Goal: Task Accomplishment & Management: Manage account settings

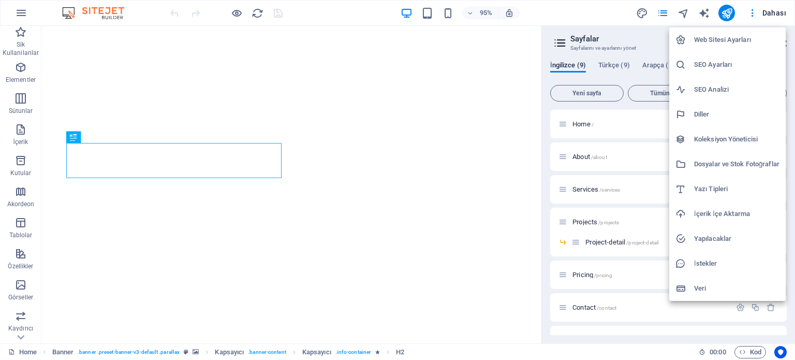
click at [708, 41] on h6 "Web Sitesi Ayarları" at bounding box center [736, 40] width 85 height 12
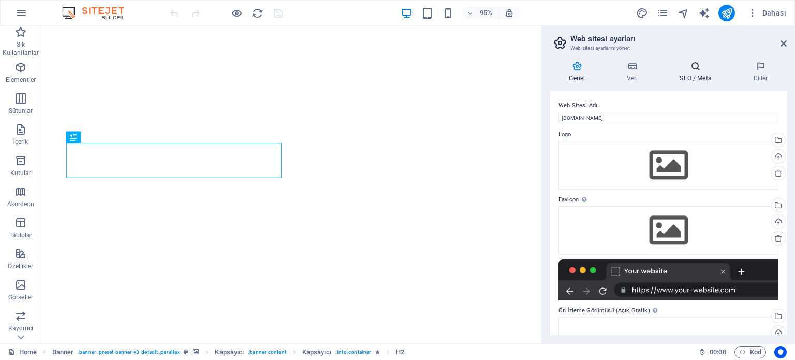
click at [692, 77] on h4 "SEO / Meta" at bounding box center [697, 72] width 73 height 22
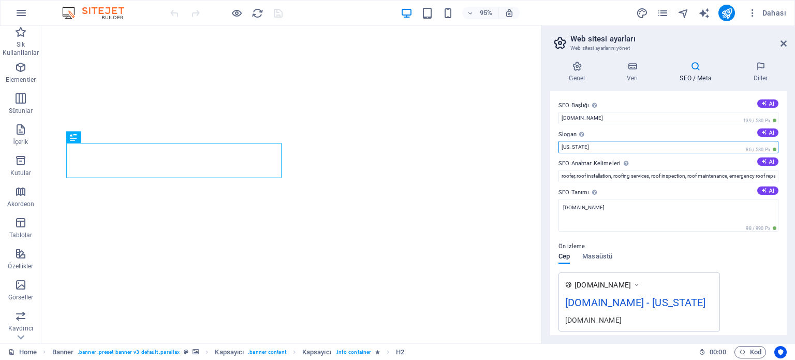
click at [610, 146] on input "[US_STATE]" at bounding box center [668, 147] width 220 height 12
click at [768, 132] on button "AI" at bounding box center [767, 132] width 21 height 8
type input "Expert Roofers Delivering Quality & Value in [GEOGRAPHIC_DATA]"
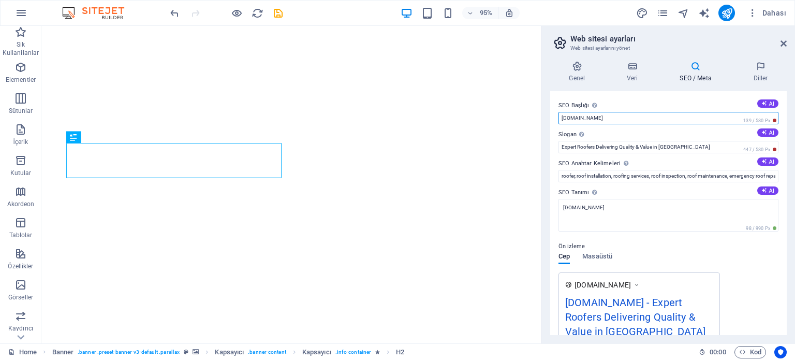
click at [561, 119] on input "[DOMAIN_NAME]" at bounding box center [668, 118] width 220 height 12
click at [618, 118] on input "[DOMAIN_NAME]" at bounding box center [668, 118] width 220 height 12
click at [573, 117] on input "www.cebirmarin" at bounding box center [668, 118] width 220 height 12
type input "cebirmarin"
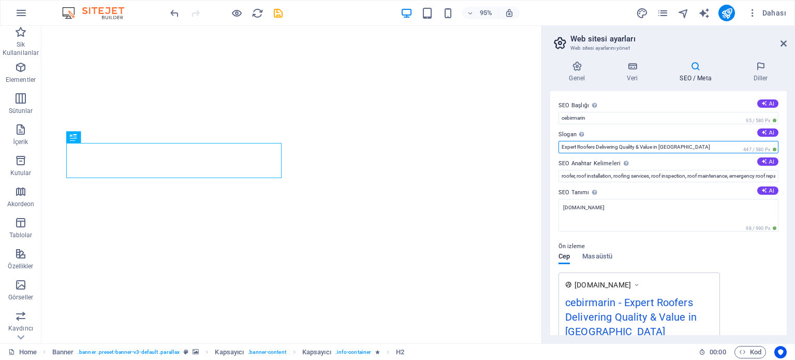
drag, startPoint x: 679, startPoint y: 146, endPoint x: 541, endPoint y: 148, distance: 138.1
click at [541, 148] on aside "Web sitesi ayarları Web sitesi ayarlarını yönet Genel Veri SEO / Meta [PERSON_N…" at bounding box center [667, 184] width 253 height 317
click at [766, 133] on button "AI" at bounding box center [767, 132] width 21 height 8
type input "Reliable Roofing Solutions for Every Home"
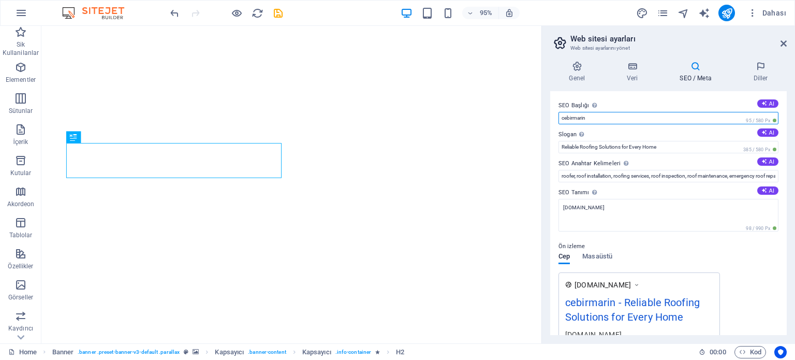
click at [615, 119] on input "cebirmarin" at bounding box center [668, 118] width 220 height 12
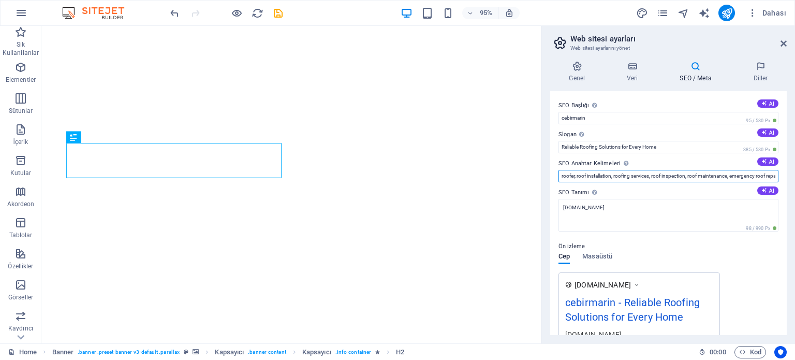
click at [667, 174] on input "roofer, roof installation, roofing services, roof inspection, roof maintenance,…" at bounding box center [668, 176] width 220 height 12
paste input "Controlling the weather is in your hands!"
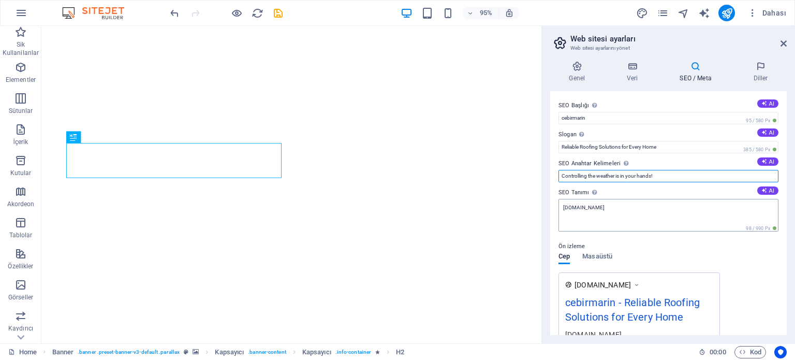
type input "Controlling the weather is in your hands!"
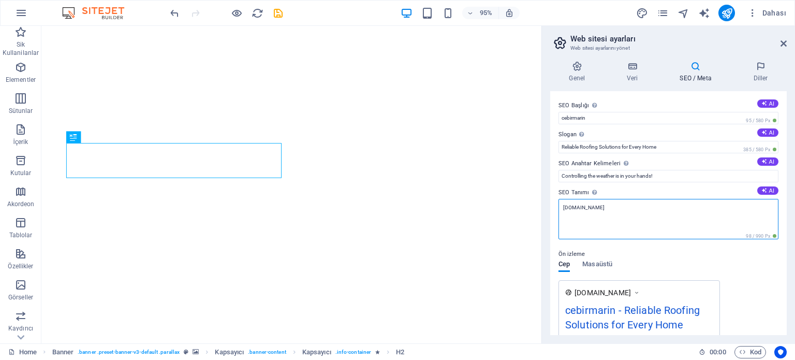
click at [614, 210] on textarea "[DOMAIN_NAME]" at bounding box center [668, 219] width 220 height 40
type textarea "c"
type textarea "C"
drag, startPoint x: 647, startPoint y: 236, endPoint x: 562, endPoint y: 219, distance: 86.6
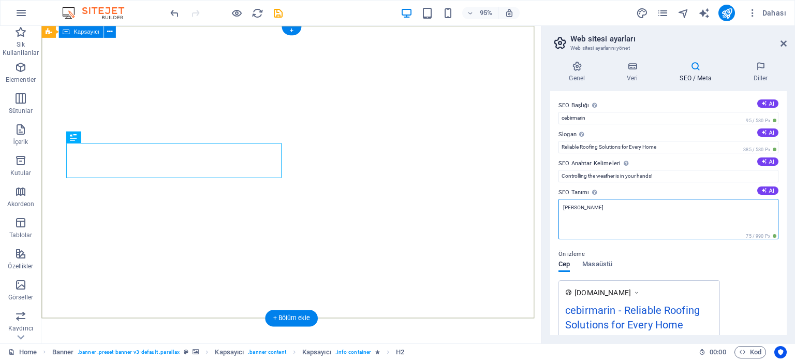
paste textarea "As a company, we aim to protect nature and offer sustainability for people with…"
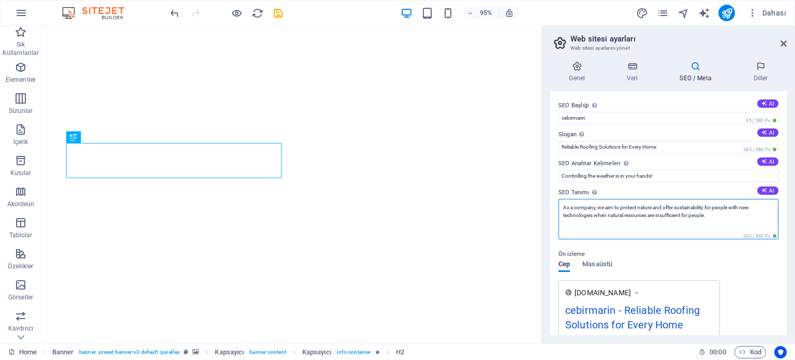
click at [715, 223] on textarea "As a company, we aim to protect nature and offer sustainability for people with…" at bounding box center [668, 219] width 220 height 40
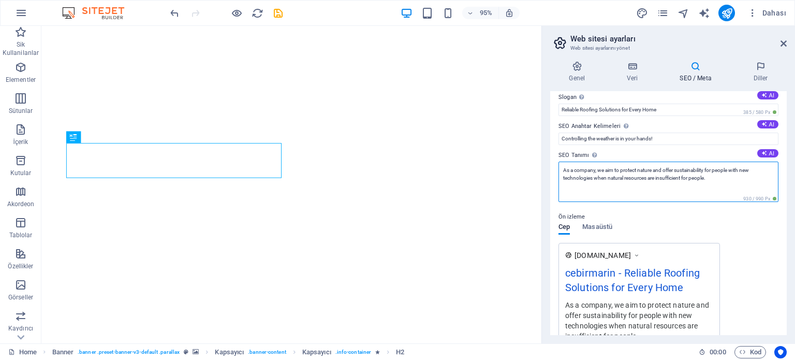
scroll to position [52, 0]
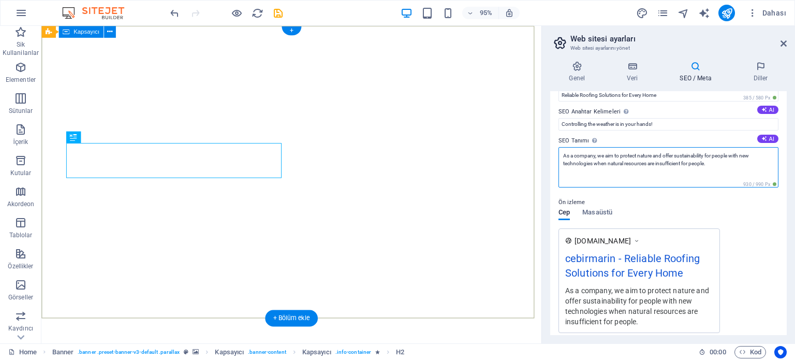
type textarea "As a company, we aim to protect nature and offer sustainability for people with…"
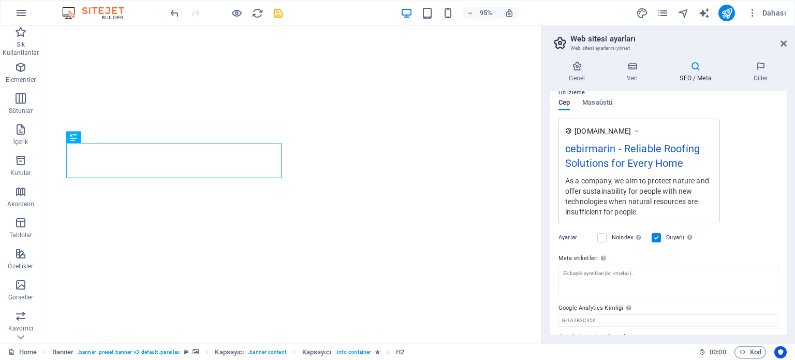
scroll to position [182, 0]
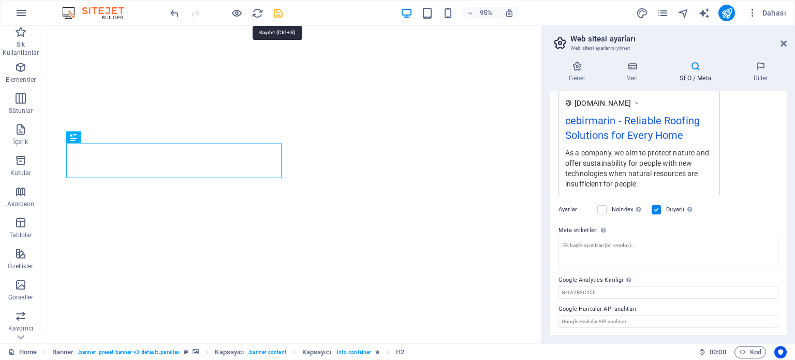
click at [273, 10] on icon "save" at bounding box center [278, 13] width 12 height 12
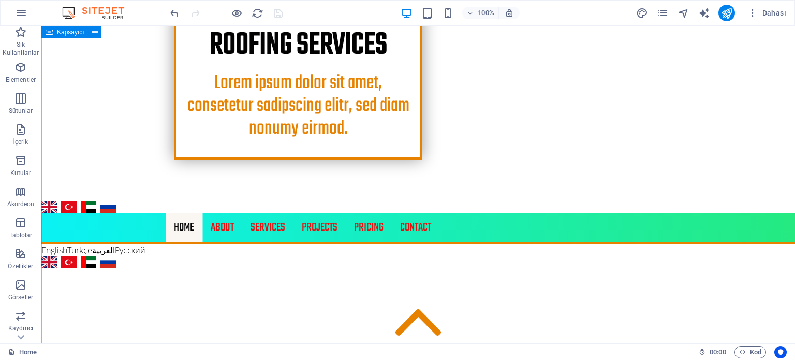
scroll to position [103, 0]
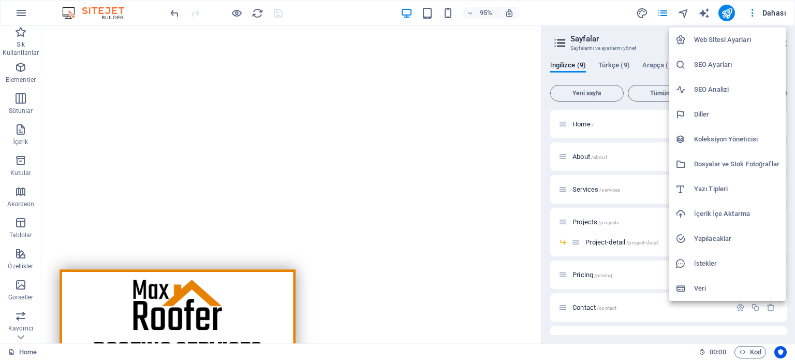
click at [699, 66] on h6 "SEO Ayarları" at bounding box center [736, 64] width 85 height 12
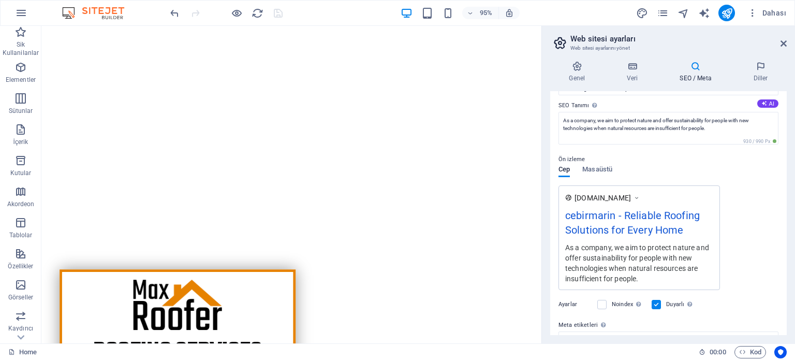
scroll to position [182, 0]
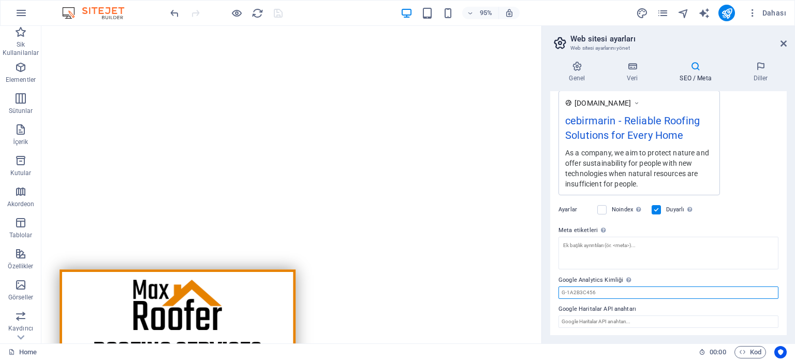
click at [619, 291] on input "Google Analytics Kimliği Lütfen sadece Google Analytics Kimliğini ekleyin. İzle…" at bounding box center [668, 292] width 220 height 12
paste input "143959831"
type input "143959831"
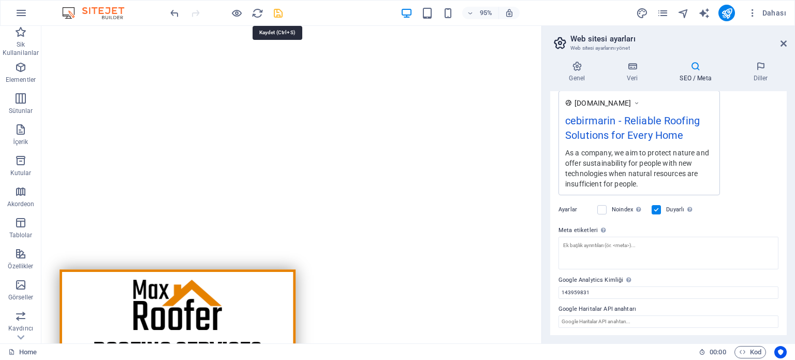
click at [274, 12] on icon "save" at bounding box center [278, 13] width 12 height 12
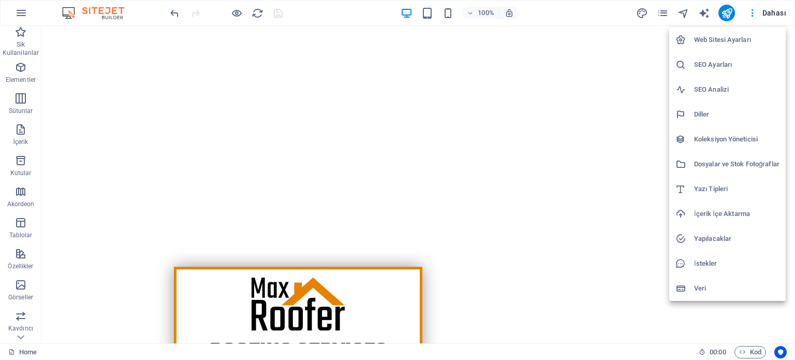
click at [710, 39] on h6 "Web Sitesi Ayarları" at bounding box center [736, 40] width 85 height 12
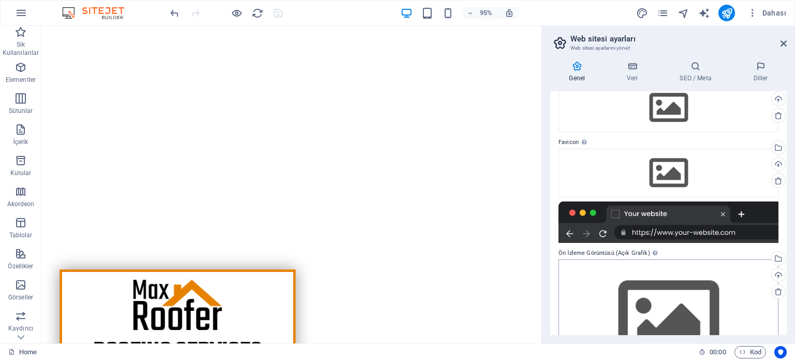
scroll to position [109, 0]
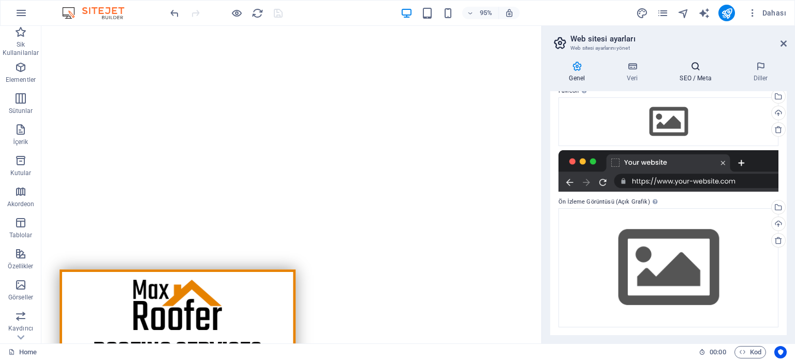
click at [702, 74] on h4 "SEO / Meta" at bounding box center [697, 72] width 73 height 22
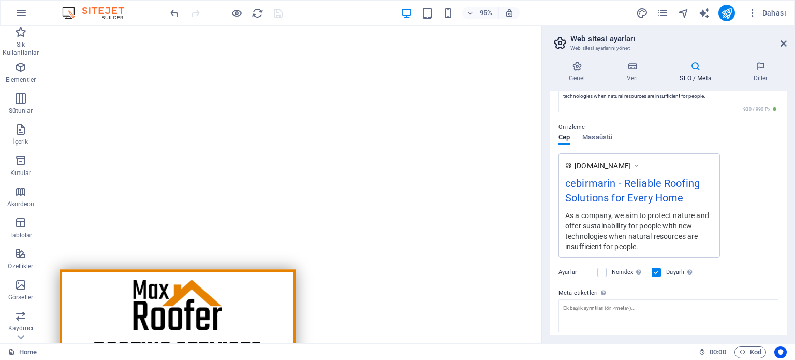
scroll to position [182, 0]
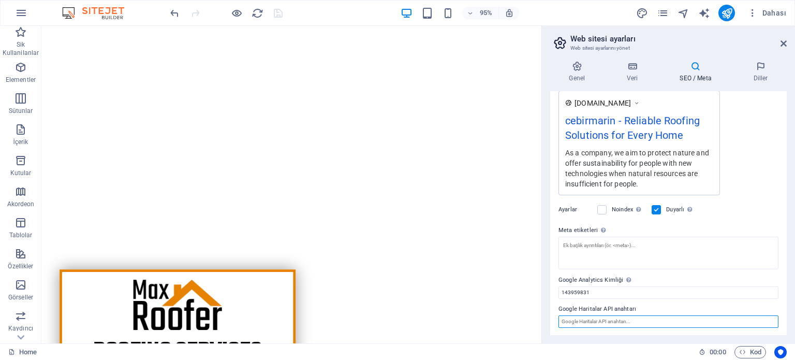
click at [611, 320] on input "Google Haritalar API anahtarı" at bounding box center [668, 321] width 220 height 12
paste input "[SECURITY_DATA]"
type input "[SECURITY_DATA]"
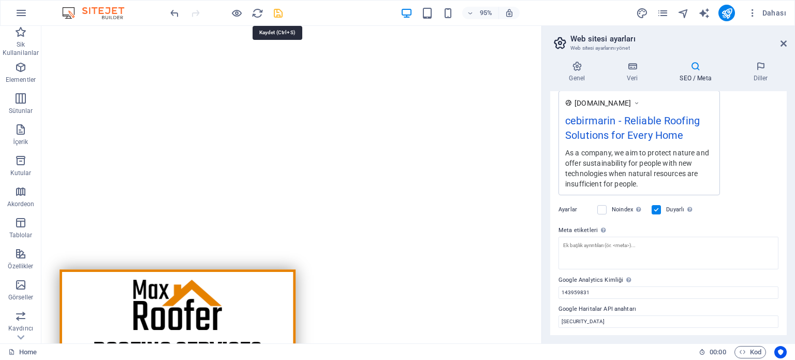
click at [273, 11] on icon "save" at bounding box center [278, 13] width 12 height 12
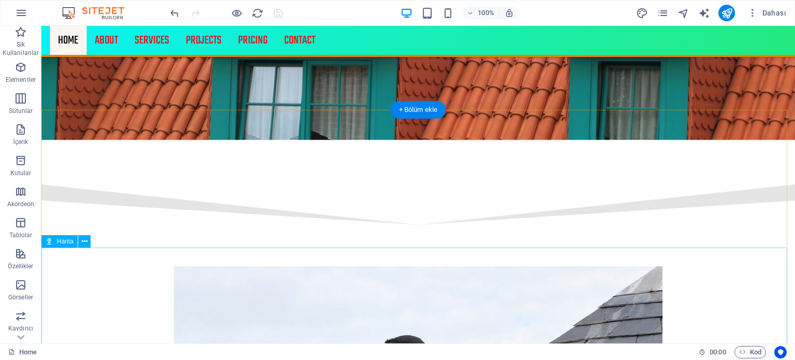
scroll to position [1608, 0]
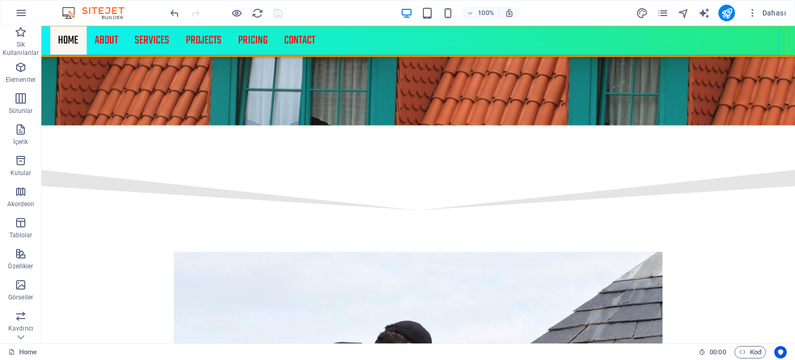
click at [67, 37] on nav "Home About Services Projects Project-detail Pricing Contact" at bounding box center [418, 40] width 737 height 29
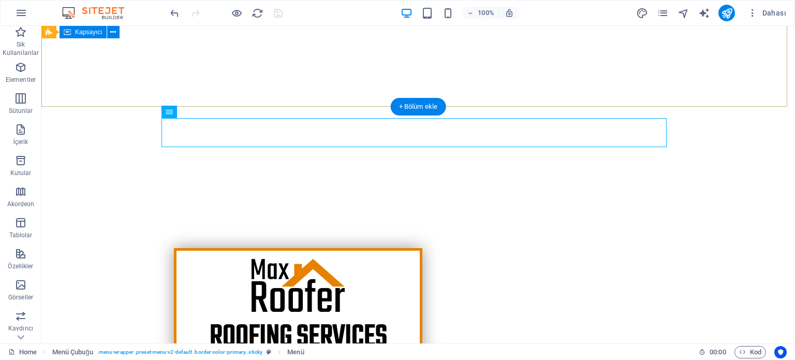
scroll to position [211, 0]
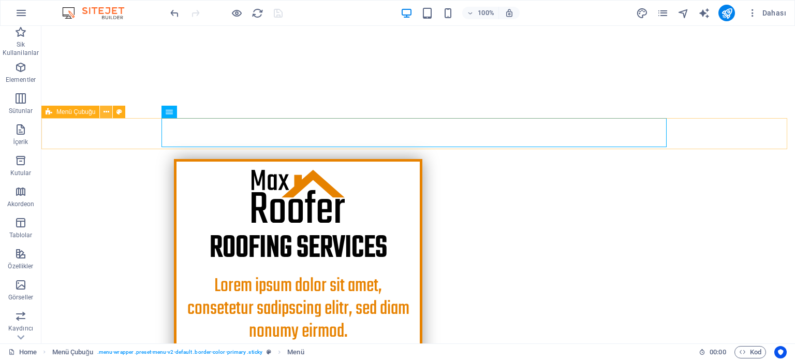
click at [106, 111] on icon at bounding box center [106, 112] width 6 height 11
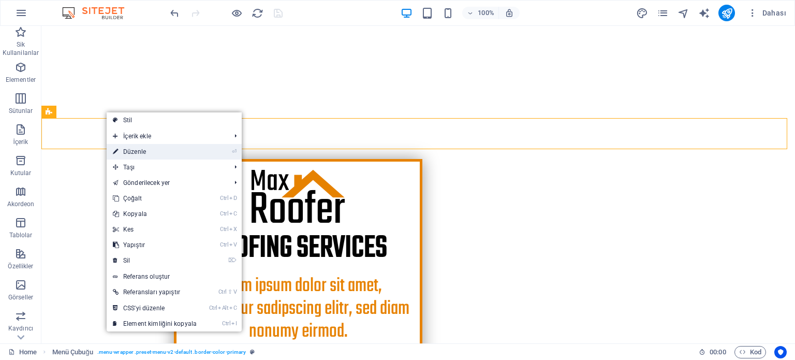
click at [139, 154] on link "⏎ Düzenle" at bounding box center [155, 152] width 96 height 16
select select "header"
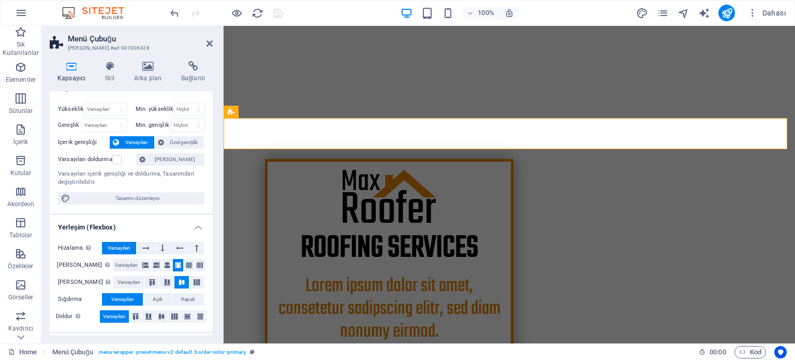
scroll to position [0, 0]
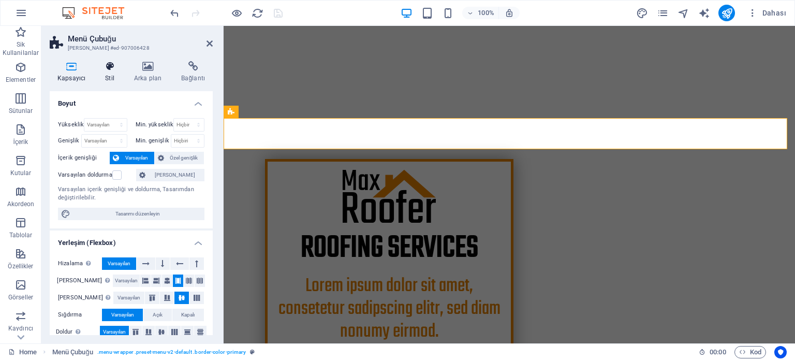
click at [111, 76] on h4 "Stil" at bounding box center [111, 72] width 29 height 22
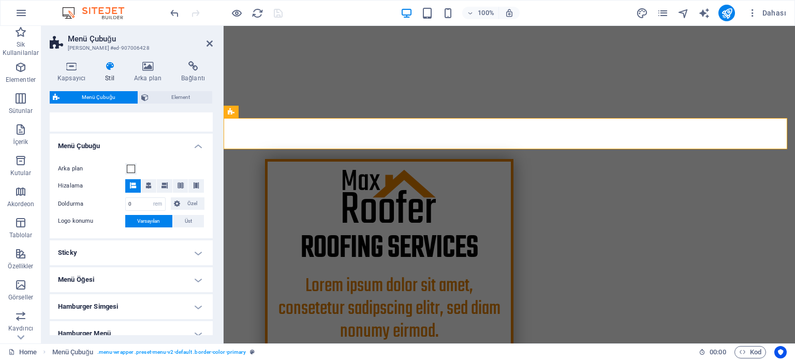
scroll to position [155, 0]
click at [130, 169] on span at bounding box center [131, 168] width 8 height 8
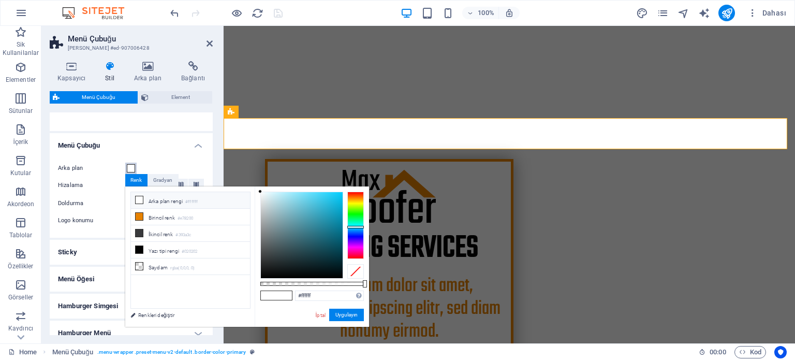
click at [357, 227] on div at bounding box center [355, 224] width 17 height 67
click at [357, 227] on div at bounding box center [355, 227] width 17 height 3
click at [329, 211] on div at bounding box center [302, 235] width 82 height 86
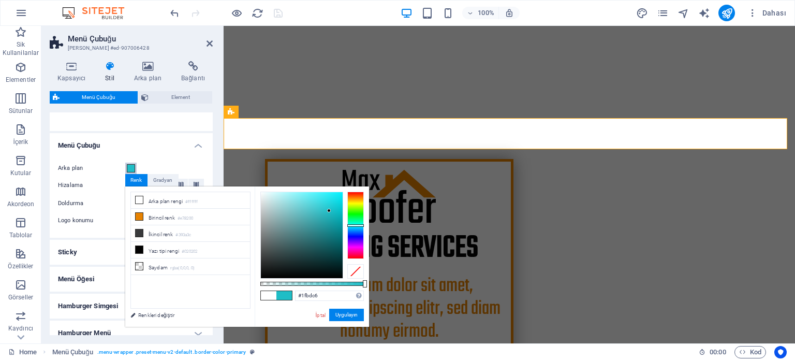
click at [360, 225] on div at bounding box center [355, 225] width 17 height 3
click at [328, 206] on div at bounding box center [302, 235] width 82 height 86
type input "#18d4de"
click at [333, 202] on div at bounding box center [302, 235] width 82 height 86
click at [347, 314] on button "Uygulayın" at bounding box center [346, 314] width 35 height 12
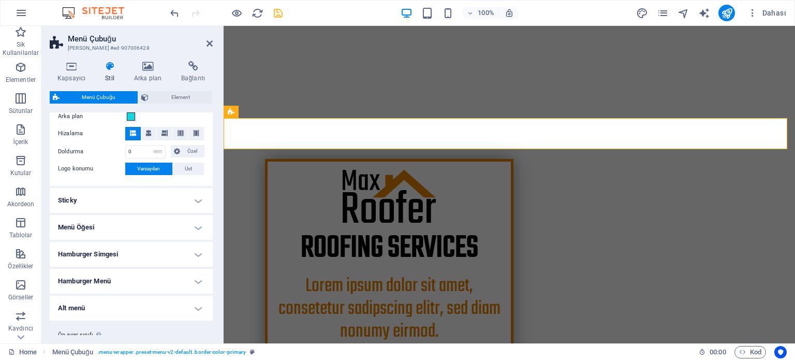
scroll to position [233, 0]
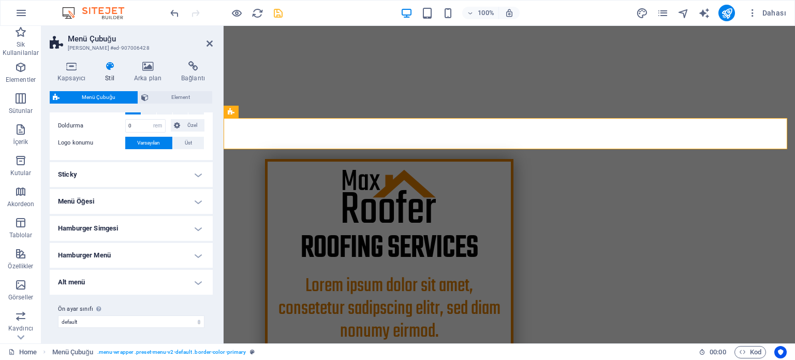
click at [123, 169] on h4 "Sticky" at bounding box center [131, 174] width 163 height 25
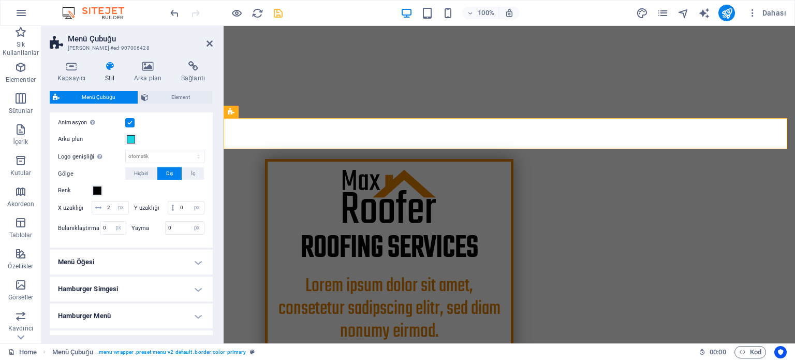
scroll to position [388, 0]
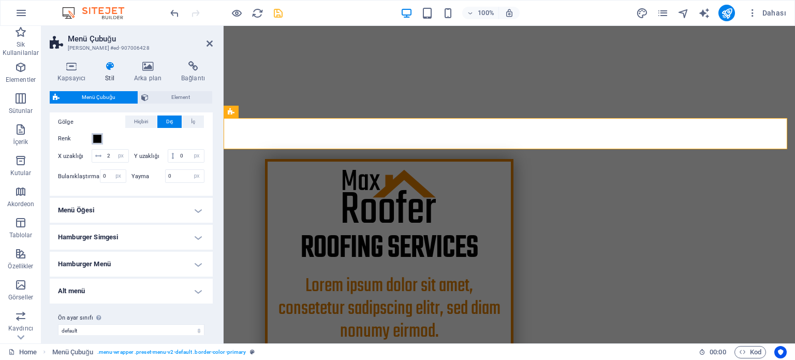
click at [95, 137] on span at bounding box center [97, 138] width 8 height 8
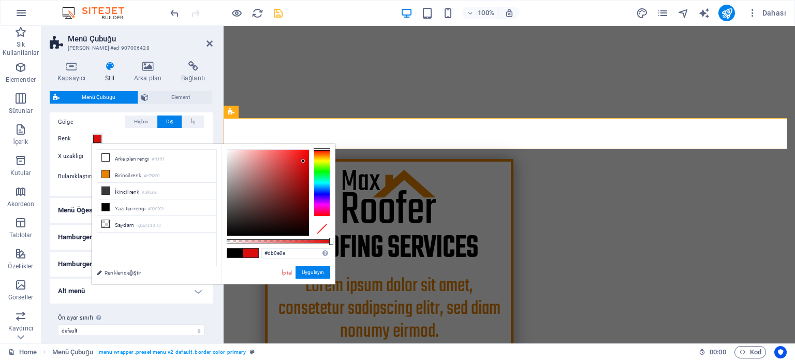
click at [303, 161] on div at bounding box center [268, 192] width 82 height 86
click at [304, 156] on div at bounding box center [268, 192] width 82 height 86
click at [304, 154] on div at bounding box center [304, 156] width 4 height 4
click at [304, 153] on div at bounding box center [304, 153] width 4 height 4
click at [303, 152] on div at bounding box center [303, 151] width 4 height 4
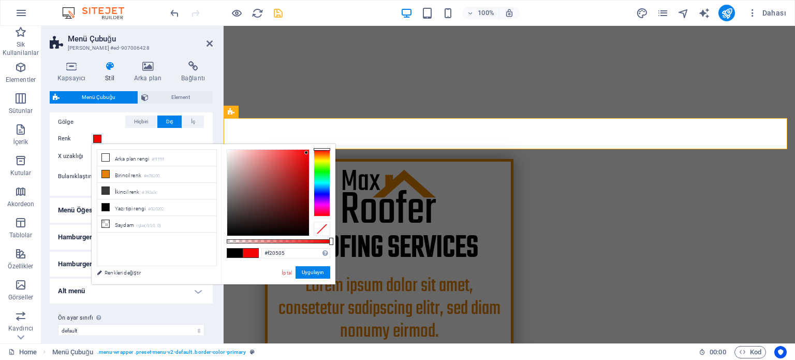
click at [307, 153] on div at bounding box center [268, 192] width 82 height 86
click at [307, 153] on div at bounding box center [307, 153] width 4 height 4
type input "#ea1e1e"
click at [298, 156] on div at bounding box center [268, 192] width 82 height 86
click at [318, 274] on button "Uygulayın" at bounding box center [312, 272] width 35 height 12
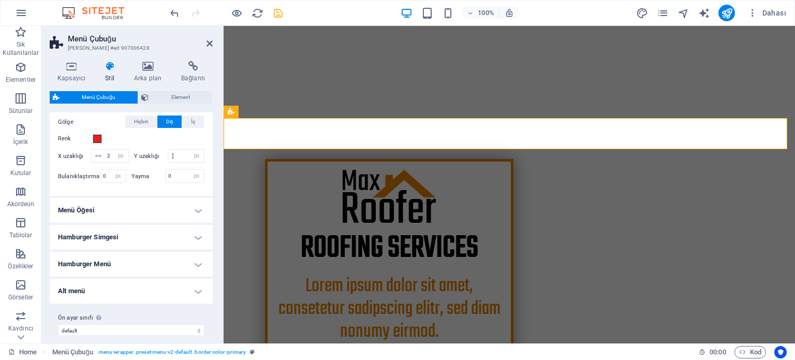
click at [279, 16] on icon "save" at bounding box center [278, 13] width 12 height 12
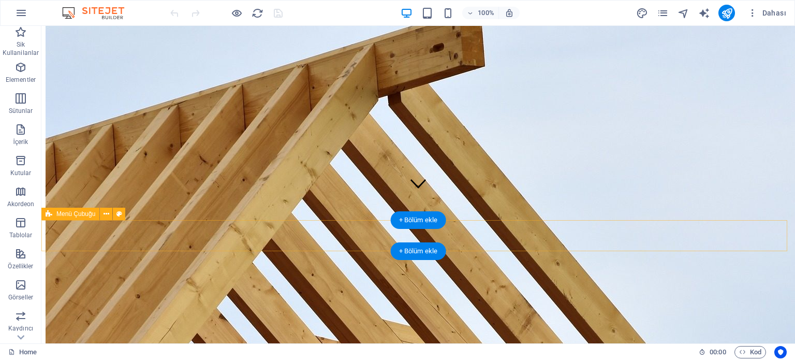
scroll to position [259, 0]
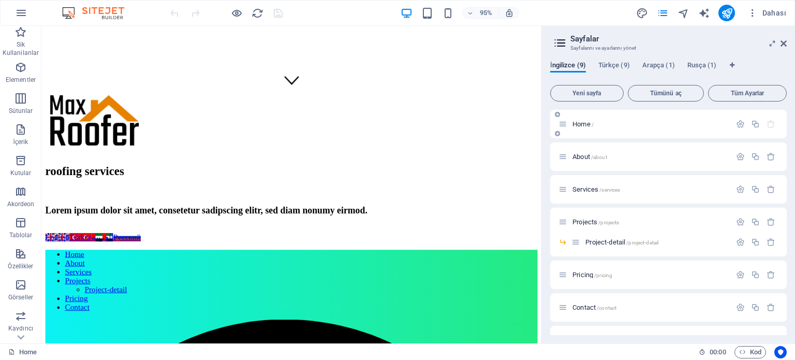
click at [604, 125] on p "Home /" at bounding box center [649, 124] width 155 height 7
click at [586, 154] on span "About /about" at bounding box center [589, 157] width 35 height 8
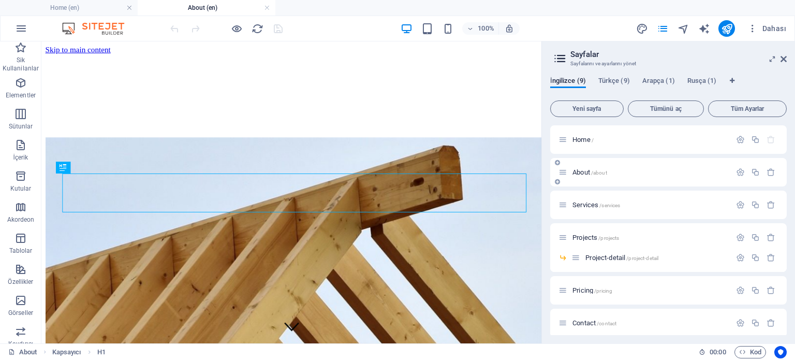
scroll to position [219, 0]
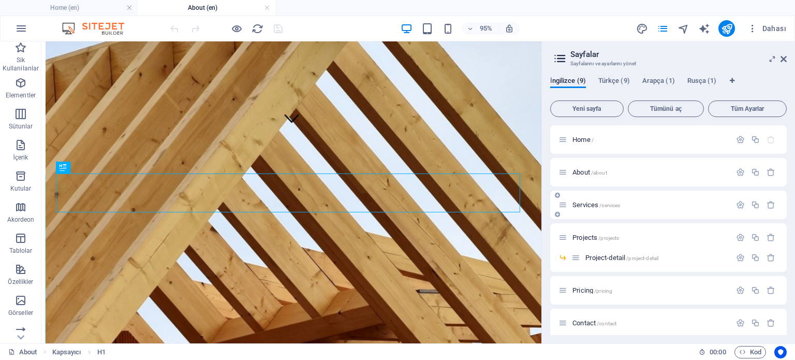
click at [589, 207] on span "Services /services" at bounding box center [596, 205] width 48 height 8
click at [725, 28] on icon "publish" at bounding box center [727, 29] width 12 height 12
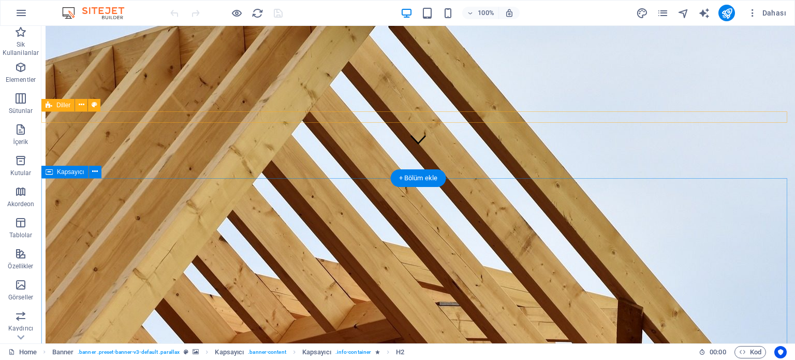
scroll to position [207, 0]
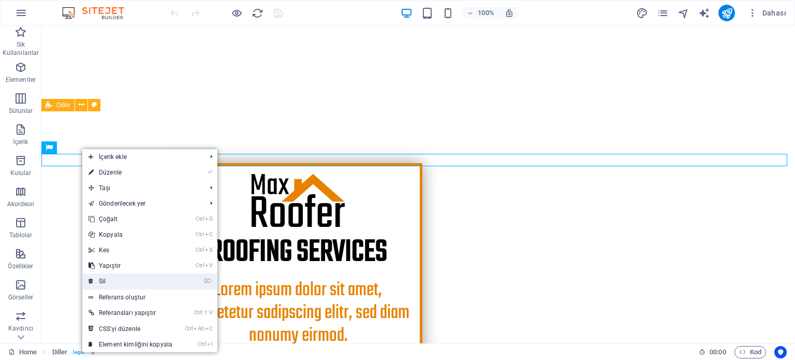
drag, startPoint x: 101, startPoint y: 275, endPoint x: 62, endPoint y: 249, distance: 47.1
click at [101, 275] on link "⌦ Sil" at bounding box center [130, 281] width 96 height 16
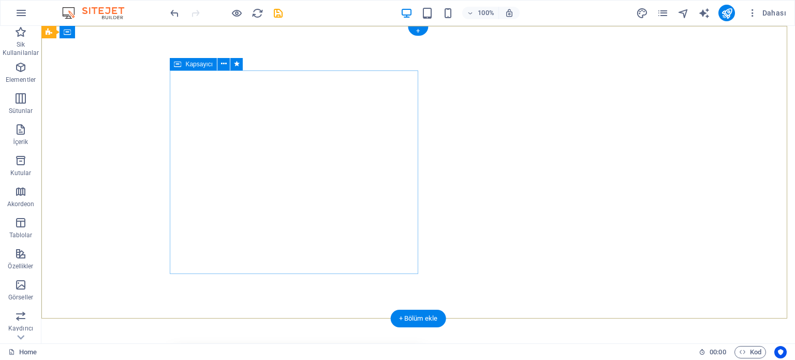
scroll to position [103, 0]
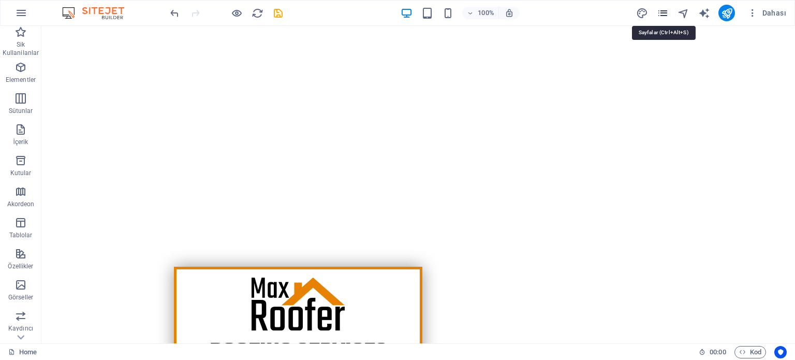
click at [667, 16] on icon "pages" at bounding box center [662, 13] width 12 height 12
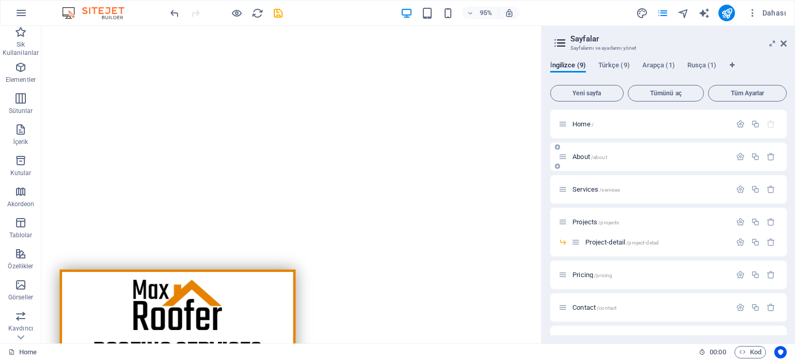
click at [584, 155] on span "About /about" at bounding box center [589, 157] width 35 height 8
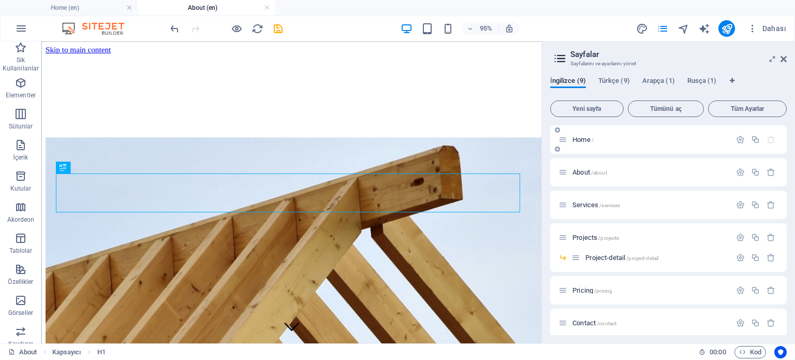
scroll to position [219, 0]
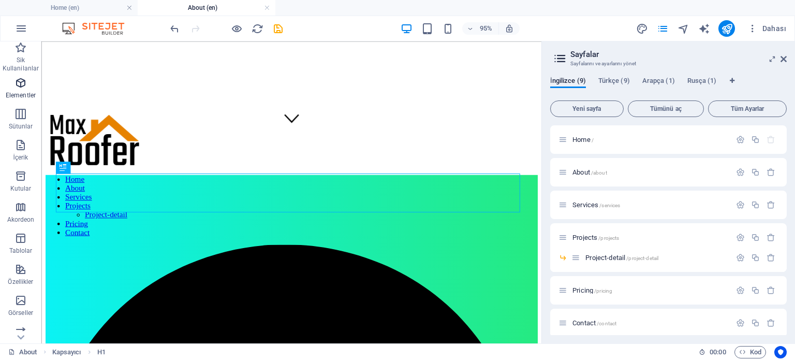
click at [21, 88] on icon "button" at bounding box center [20, 83] width 12 height 12
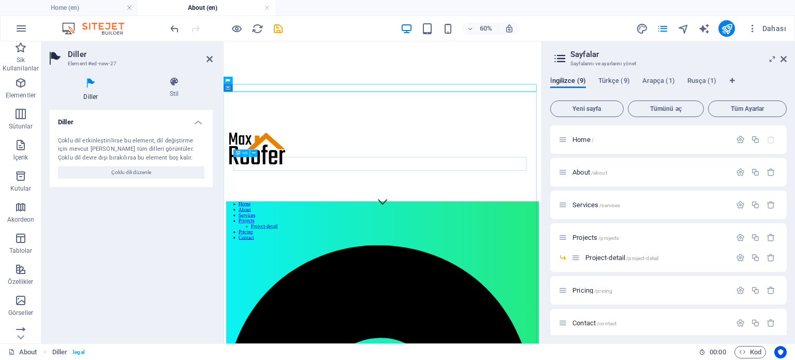
scroll to position [115, 0]
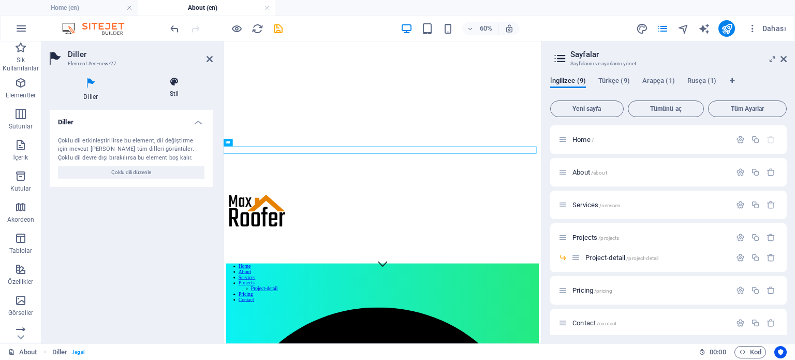
click at [179, 80] on icon at bounding box center [174, 82] width 77 height 10
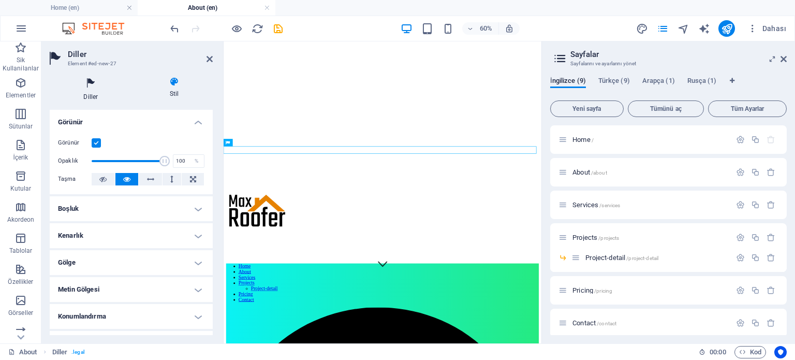
click at [93, 84] on icon at bounding box center [91, 83] width 82 height 13
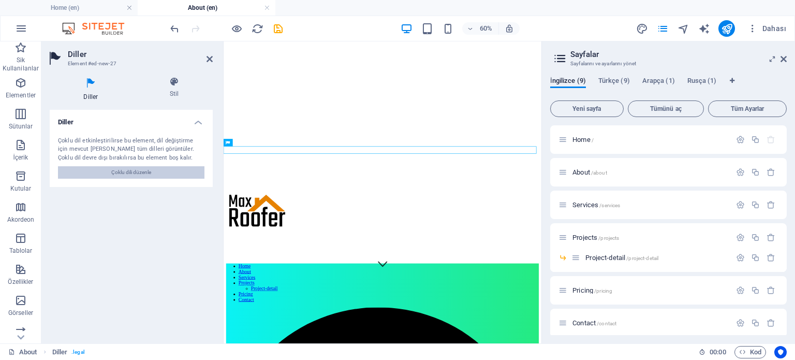
click at [121, 170] on span "Çoklu dili düzenle" at bounding box center [131, 172] width 40 height 12
select select "72"
select select "165"
select select "8"
select select "134"
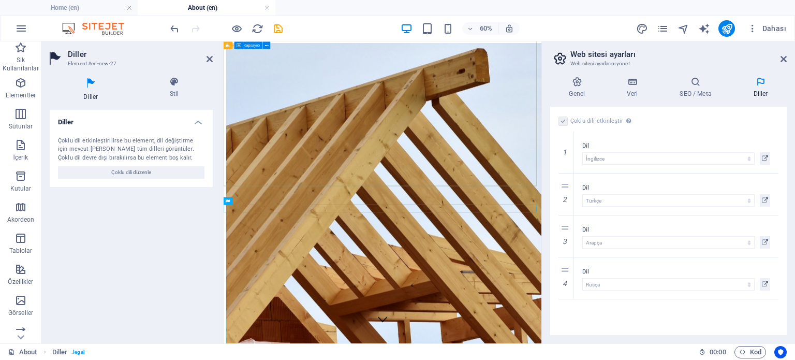
scroll to position [12, 0]
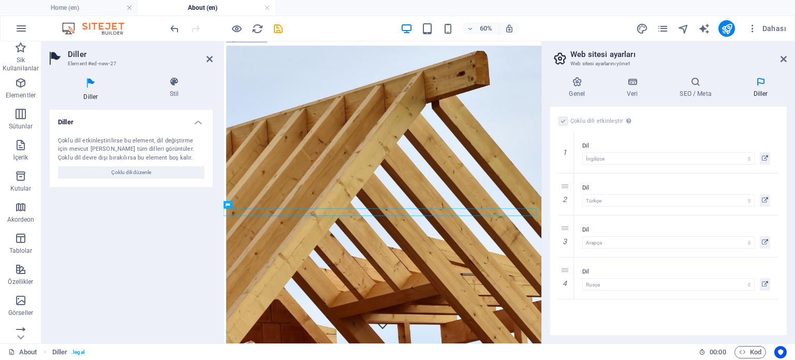
click at [82, 85] on icon at bounding box center [91, 83] width 82 height 13
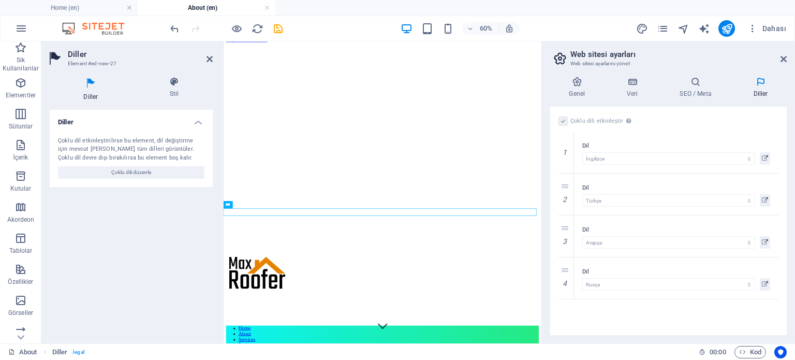
click at [197, 119] on h4 "Diller" at bounding box center [131, 119] width 163 height 19
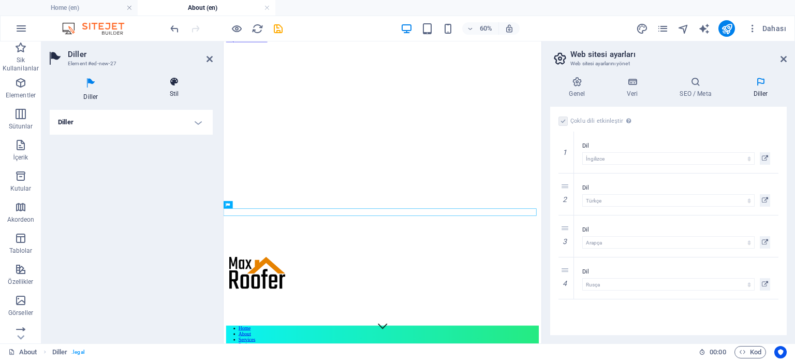
click at [183, 82] on icon at bounding box center [174, 82] width 77 height 10
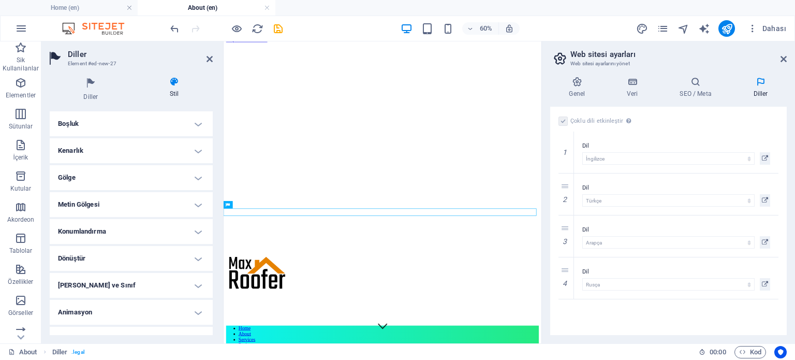
scroll to position [101, 0]
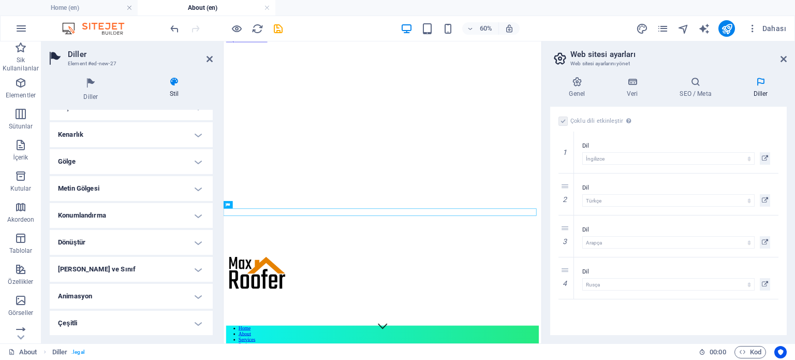
click at [91, 323] on h4 "Çeşitli" at bounding box center [131, 322] width 163 height 25
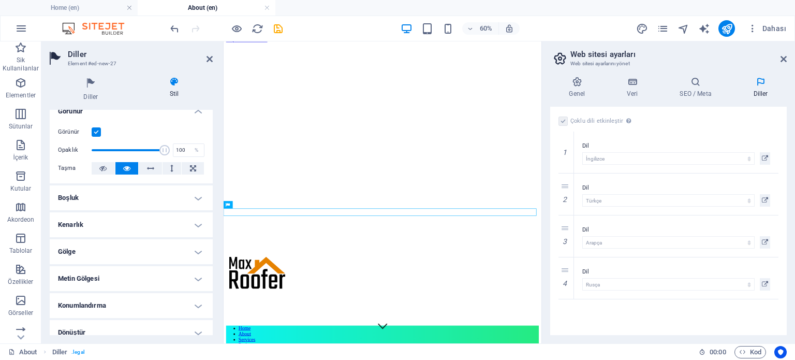
scroll to position [9, 0]
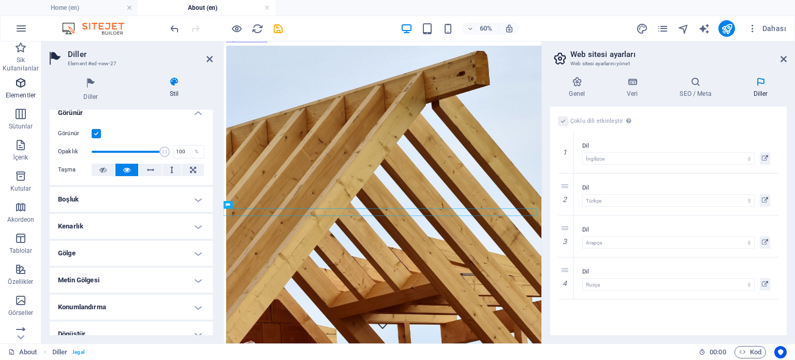
click at [18, 87] on icon "button" at bounding box center [20, 83] width 12 height 12
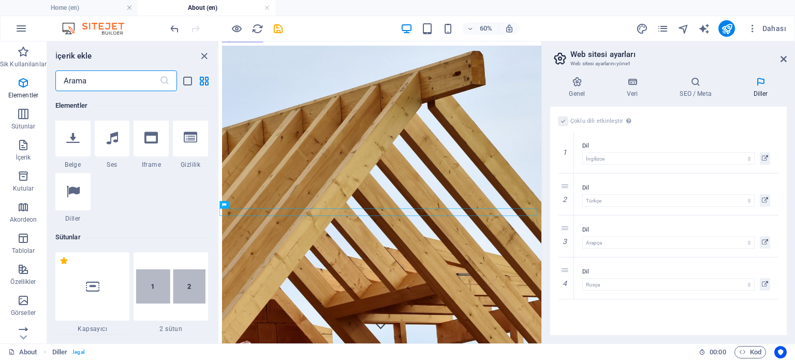
scroll to position [362, 0]
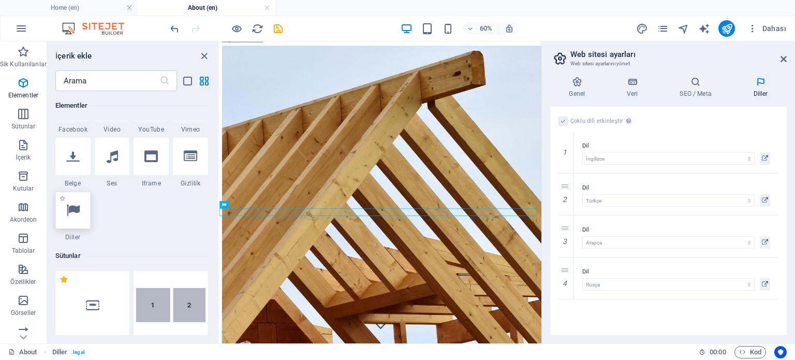
click at [74, 216] on icon at bounding box center [72, 209] width 13 height 13
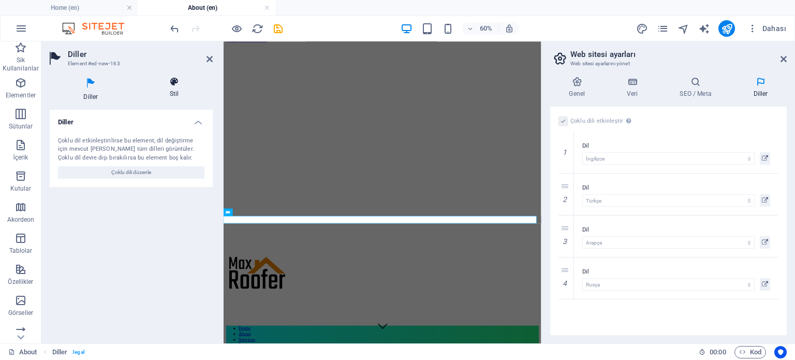
click at [184, 94] on h4 "Stil" at bounding box center [174, 88] width 77 height 22
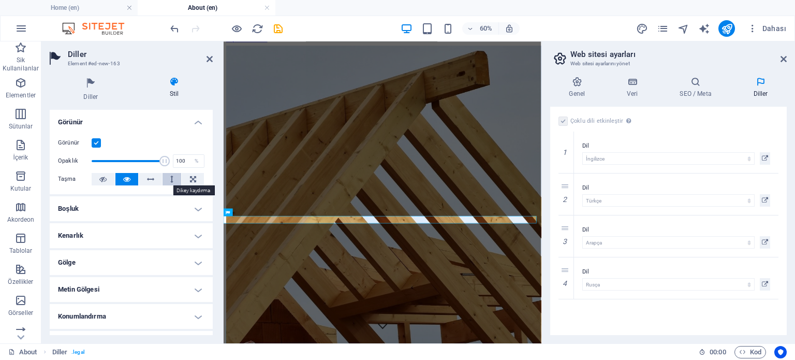
click at [165, 177] on button at bounding box center [171, 179] width 19 height 12
click at [147, 177] on icon at bounding box center [150, 179] width 7 height 12
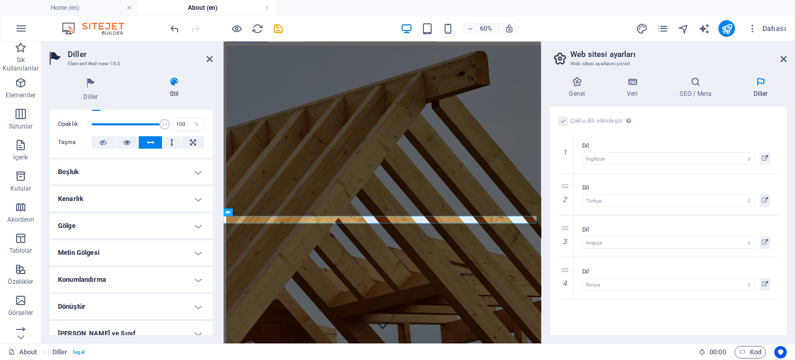
scroll to position [52, 0]
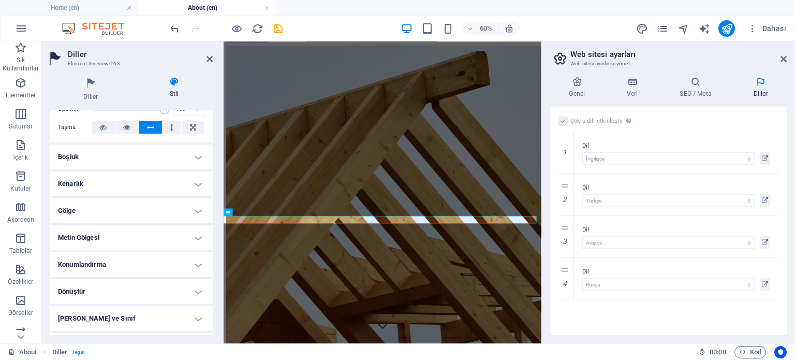
click at [116, 156] on h4 "Boşluk" at bounding box center [131, 156] width 163 height 25
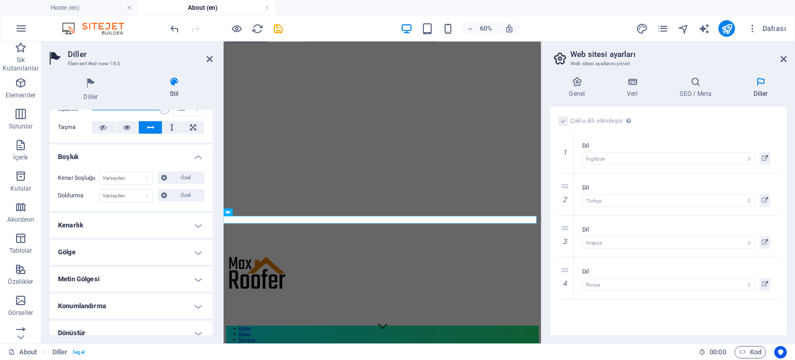
click at [105, 225] on h4 "Kenarlık" at bounding box center [131, 225] width 163 height 25
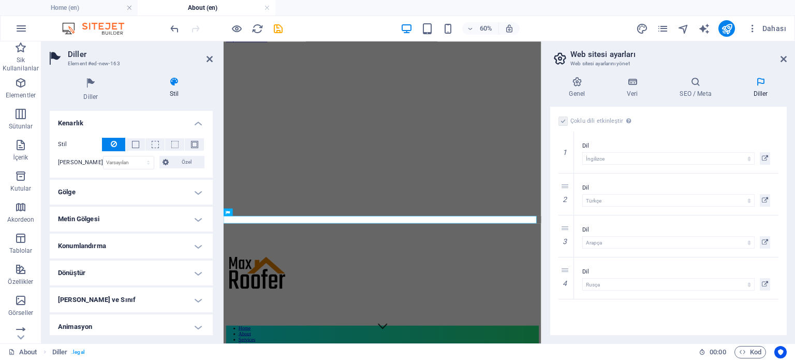
scroll to position [155, 0]
click at [115, 186] on h4 "Gölge" at bounding box center [131, 190] width 163 height 25
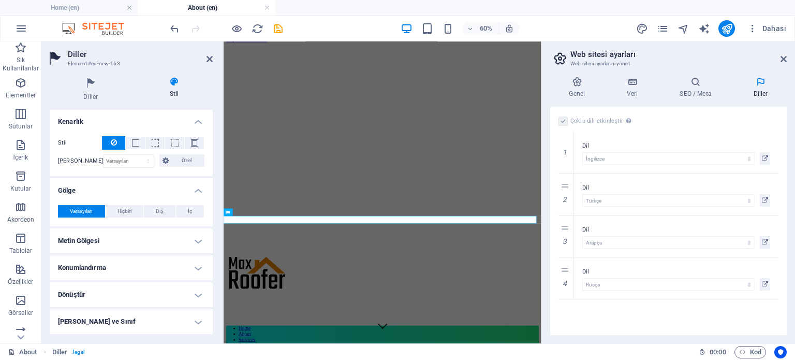
scroll to position [206, 0]
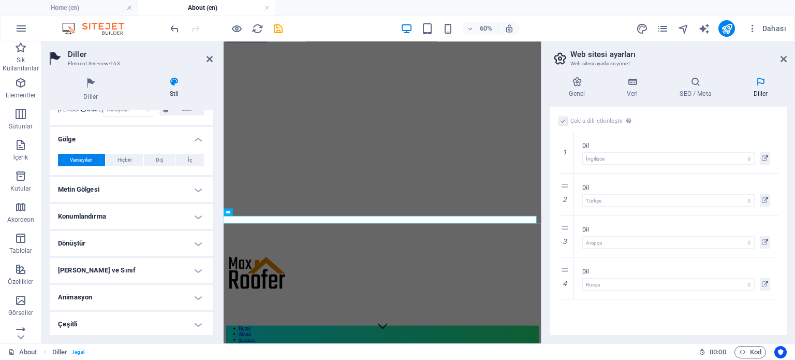
click at [102, 191] on h4 "Metin Gölgesi" at bounding box center [131, 189] width 163 height 25
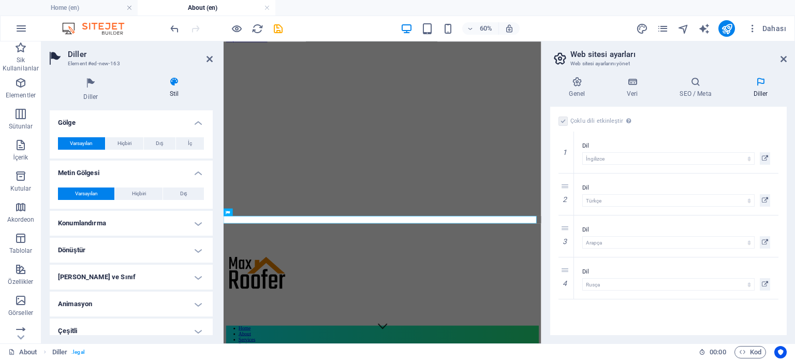
scroll to position [230, 0]
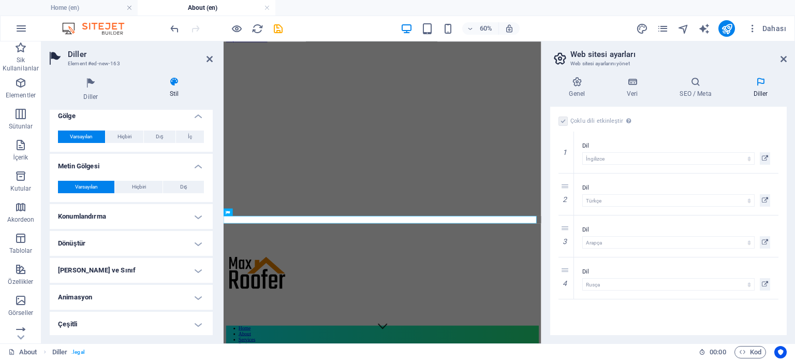
click at [100, 208] on h4 "Konumlandırma" at bounding box center [131, 216] width 163 height 25
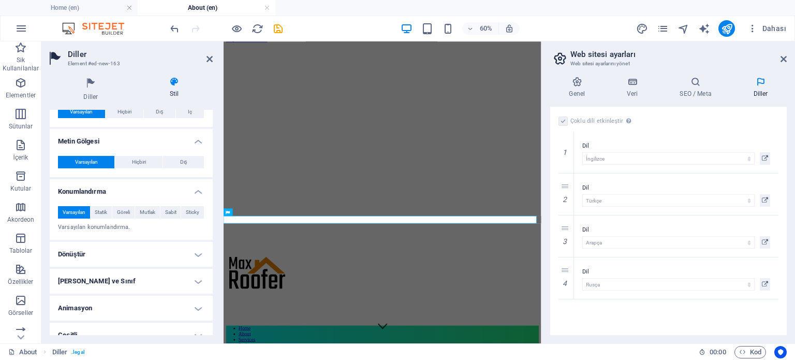
scroll to position [265, 0]
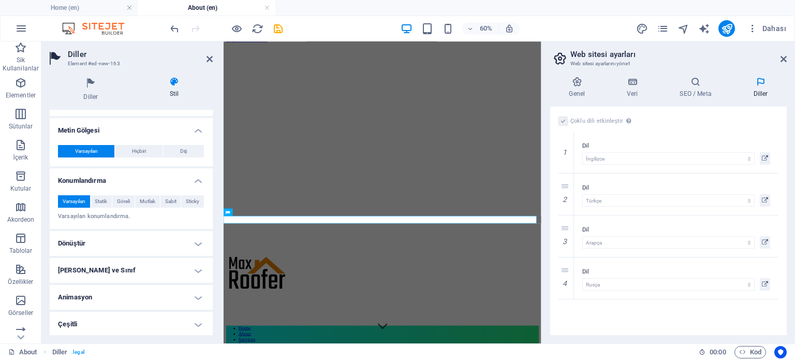
click at [111, 238] on h4 "Dönüştür" at bounding box center [131, 243] width 163 height 25
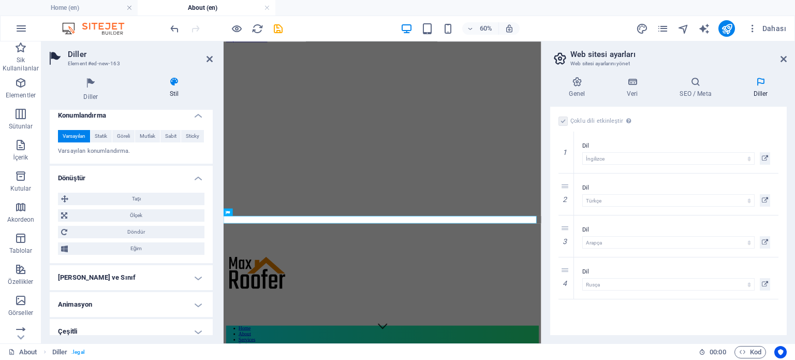
scroll to position [338, 0]
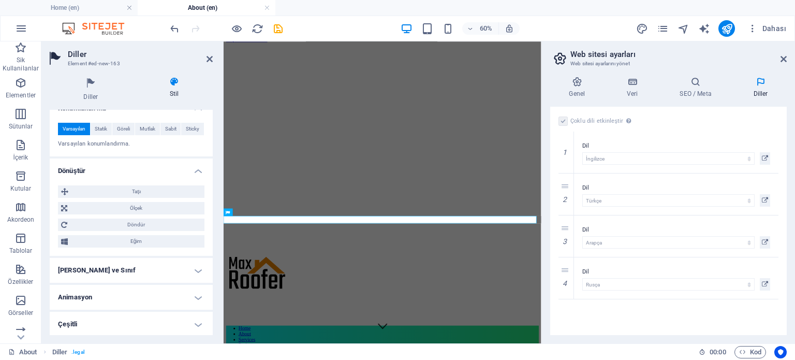
click at [119, 296] on h4 "Animasyon" at bounding box center [131, 297] width 163 height 25
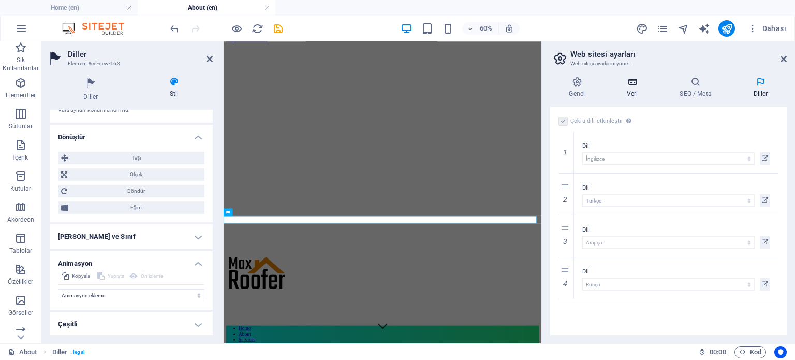
click at [634, 86] on icon at bounding box center [632, 82] width 49 height 10
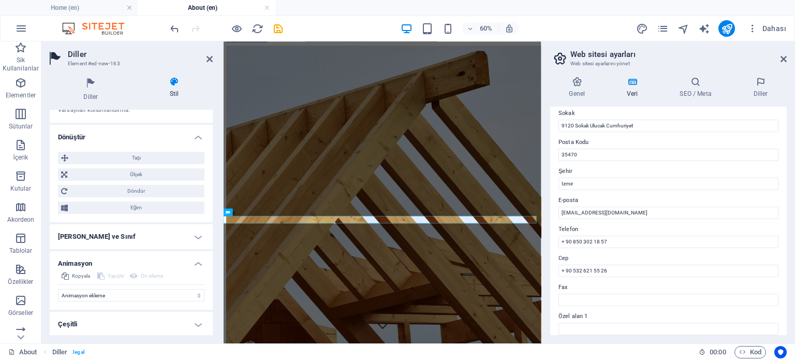
scroll to position [113, 0]
click at [687, 81] on icon at bounding box center [695, 82] width 69 height 10
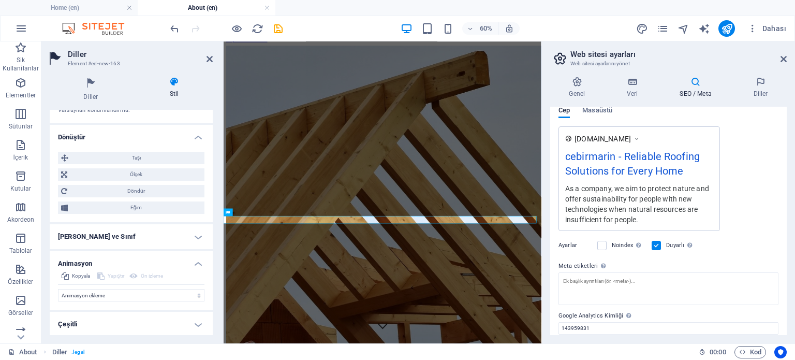
scroll to position [197, 0]
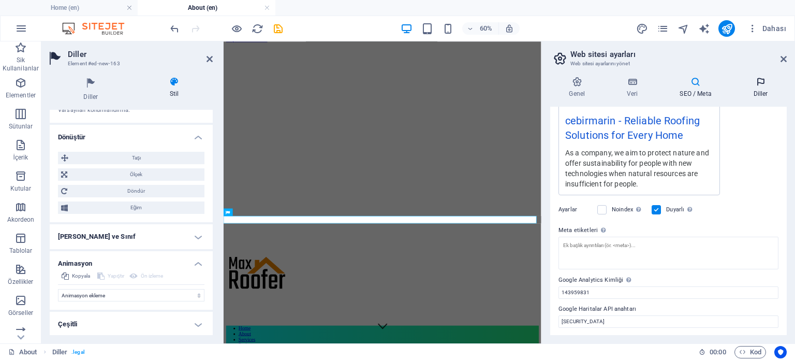
click at [761, 91] on h4 "Diller" at bounding box center [760, 88] width 52 height 22
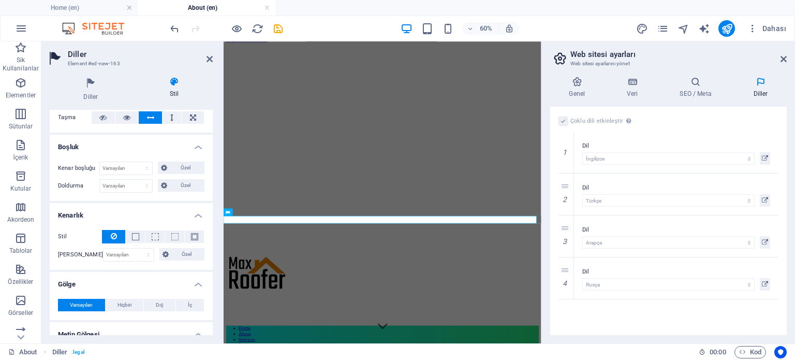
scroll to position [61, 0]
click at [279, 32] on icon "save" at bounding box center [278, 29] width 12 height 12
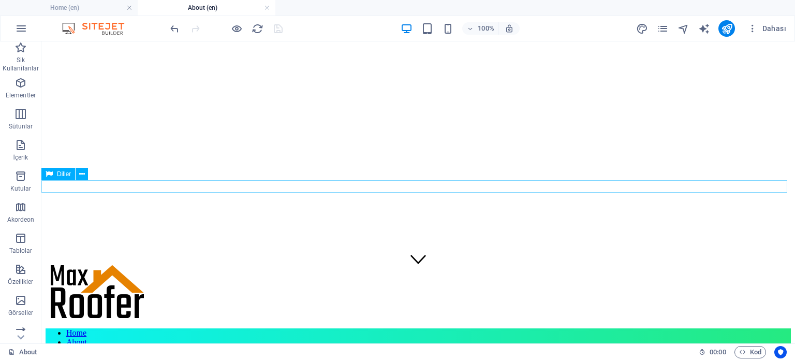
scroll to position [64, 0]
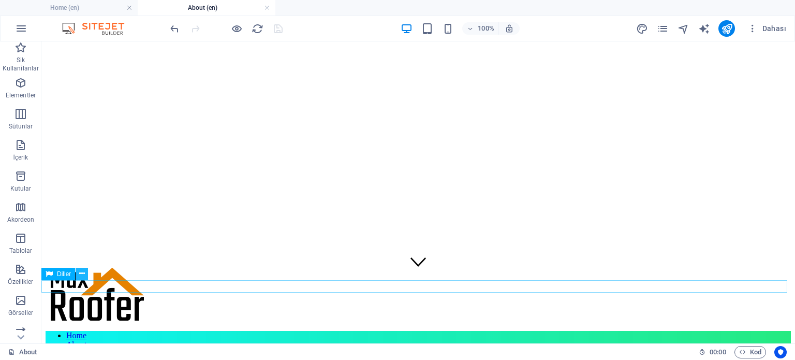
click at [82, 273] on icon at bounding box center [82, 273] width 6 height 11
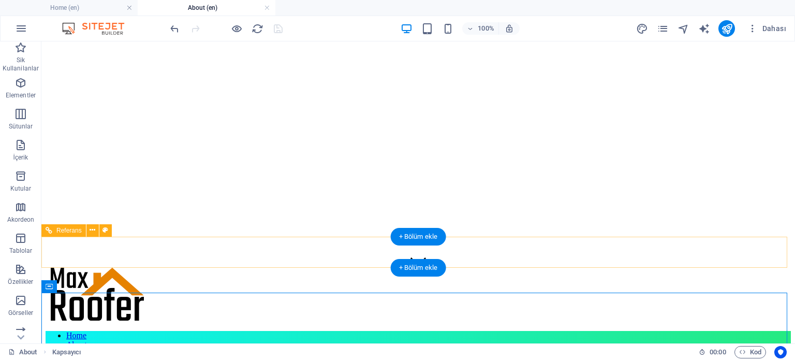
click at [184, 331] on nav "Home About Services Projects Project-detail Pricing Contact" at bounding box center [418, 363] width 745 height 65
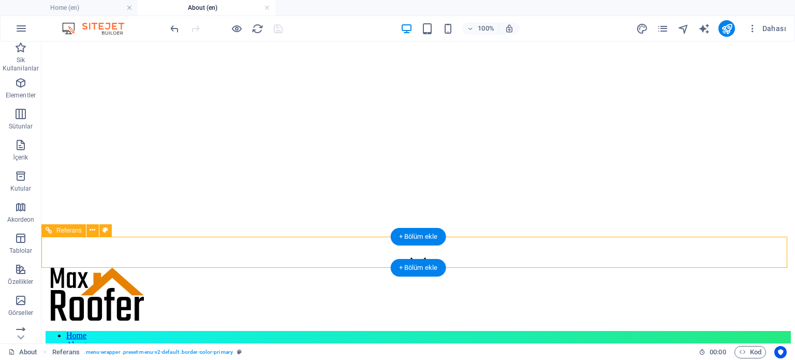
click at [180, 331] on nav "Home About Services Projects Project-detail Pricing Contact" at bounding box center [418, 363] width 745 height 65
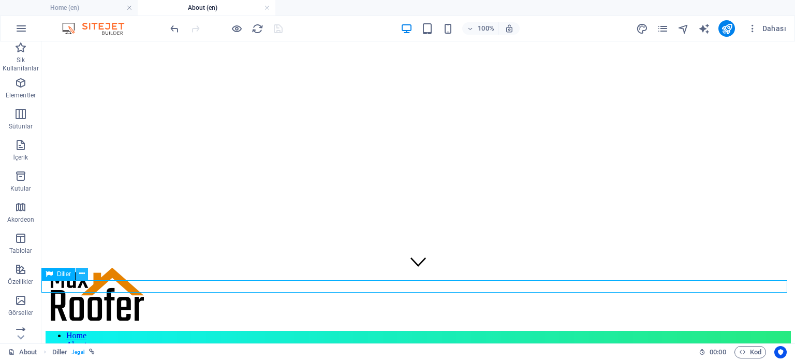
click at [81, 275] on icon at bounding box center [82, 273] width 6 height 11
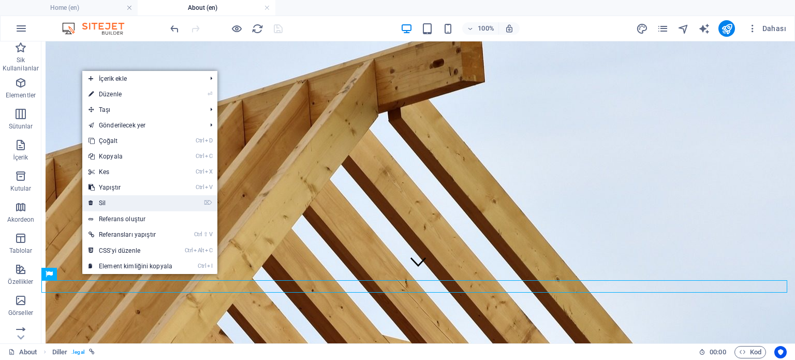
click at [115, 202] on link "⌦ Sil" at bounding box center [130, 203] width 96 height 16
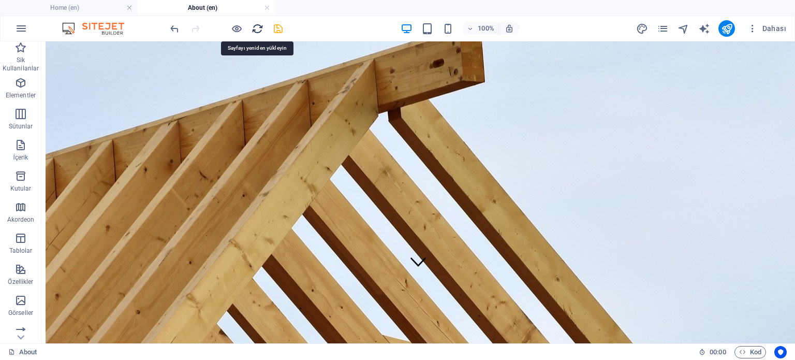
click at [257, 24] on icon "reload" at bounding box center [257, 29] width 12 height 12
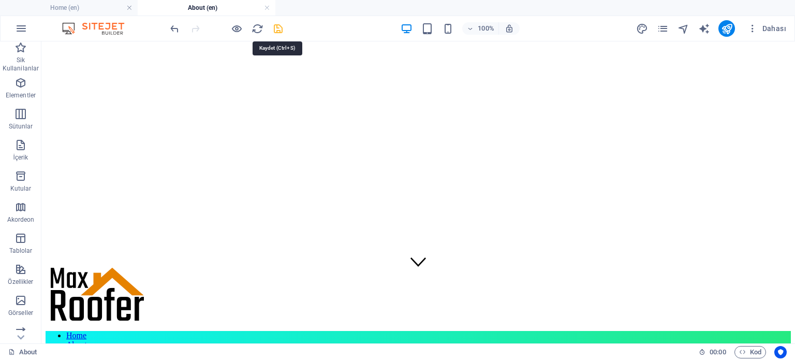
click at [277, 28] on icon "save" at bounding box center [278, 29] width 12 height 12
click at [256, 26] on icon "reload" at bounding box center [257, 29] width 12 height 12
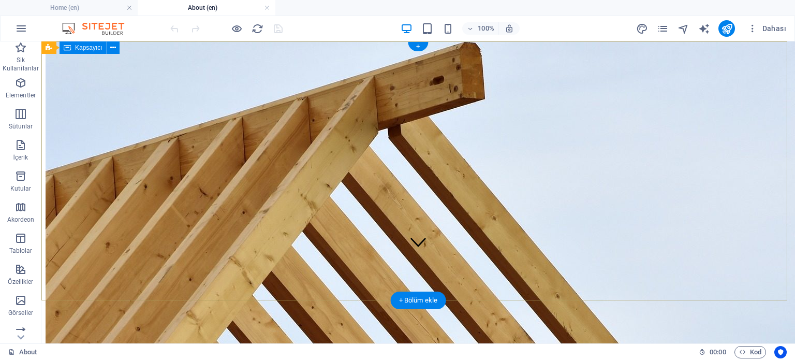
scroll to position [155, 0]
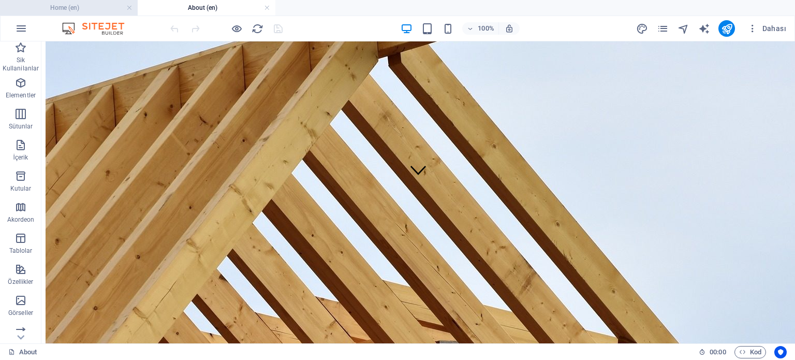
click at [98, 6] on h4 "Home (en)" at bounding box center [69, 7] width 138 height 11
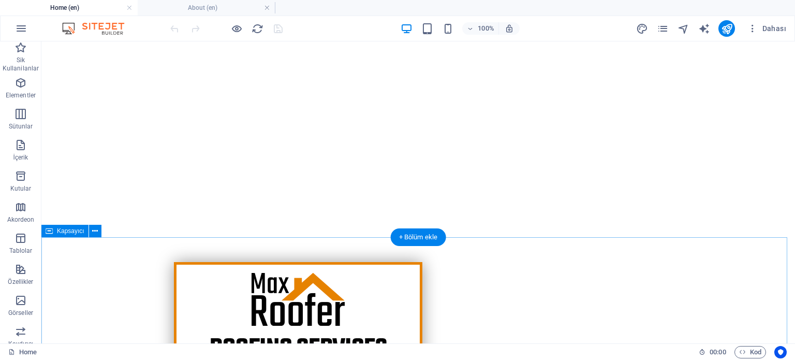
scroll to position [103, 0]
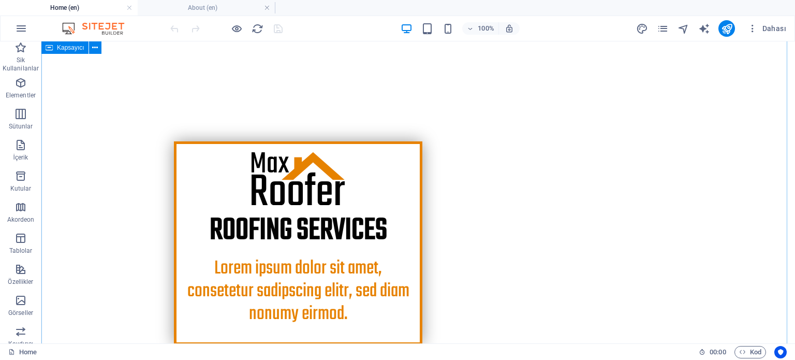
scroll to position [157, 0]
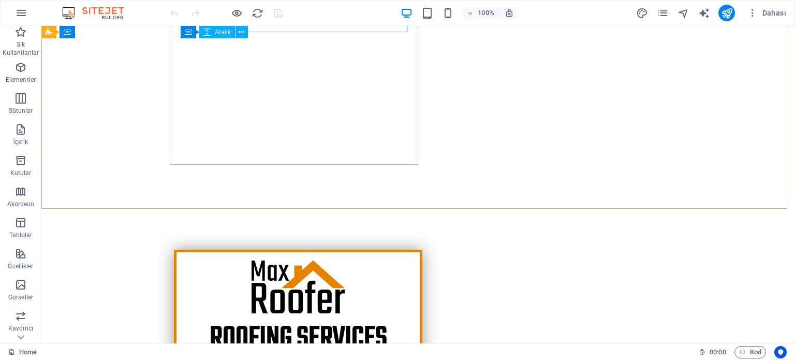
scroll to position [103, 0]
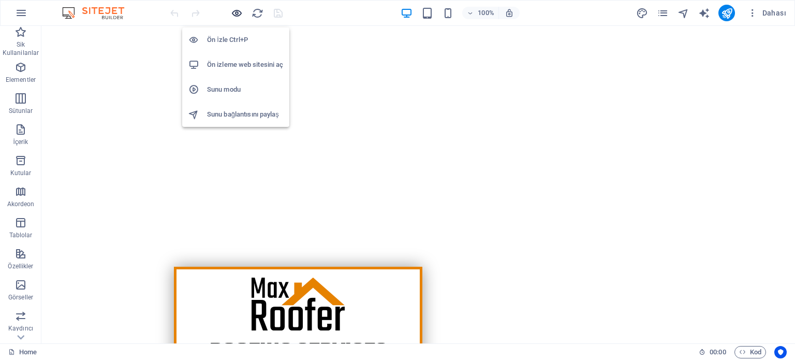
click at [0, 0] on icon "button" at bounding box center [0, 0] width 0 height 0
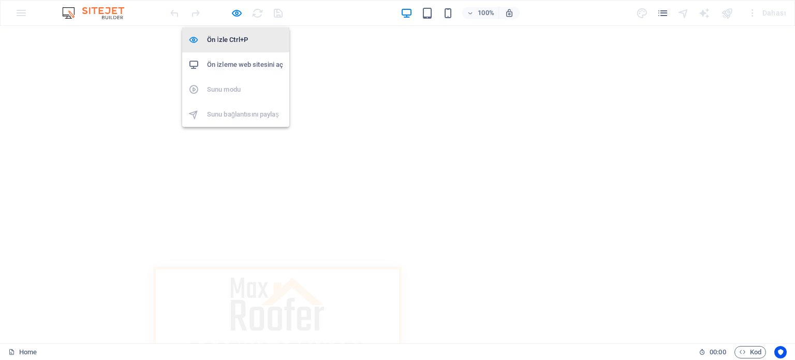
click at [234, 42] on h6 "Ön İzle Ctrl+P" at bounding box center [245, 40] width 76 height 12
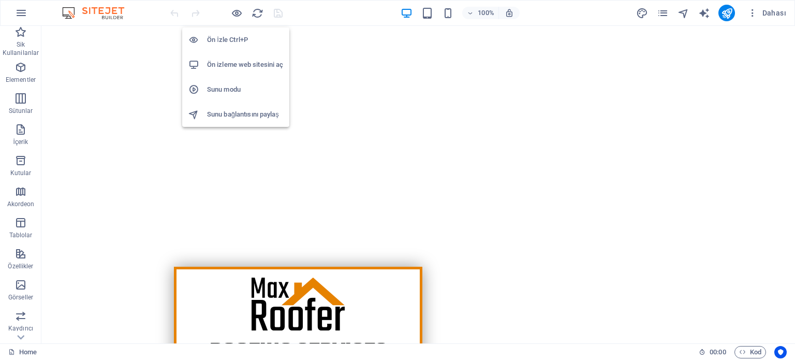
click at [234, 67] on h6 "Ön izleme web sitesini aç" at bounding box center [245, 64] width 76 height 12
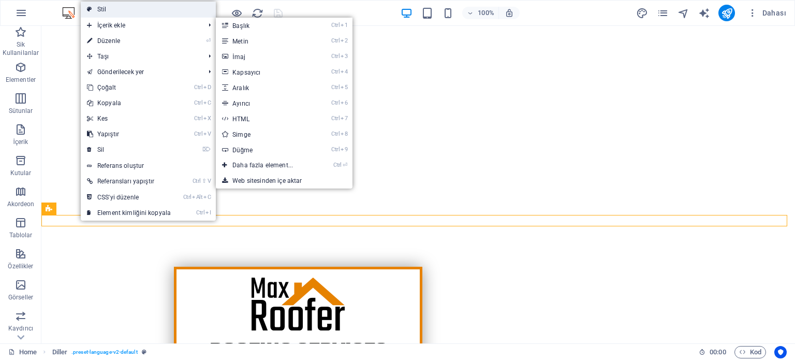
click at [134, 10] on link "Stil" at bounding box center [148, 10] width 135 height 16
click at [134, 10] on img at bounding box center [98, 13] width 78 height 12
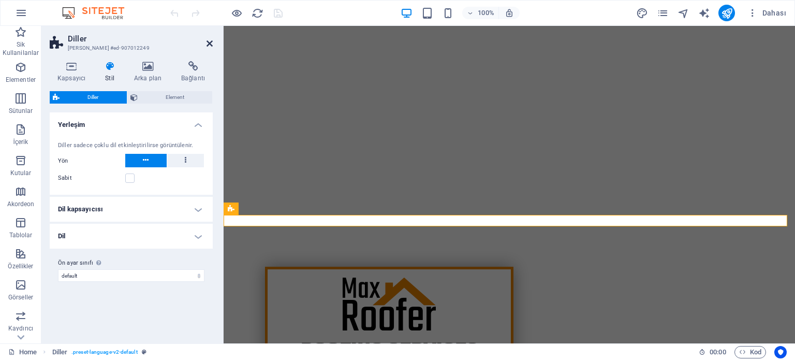
click at [211, 43] on icon at bounding box center [209, 43] width 6 height 8
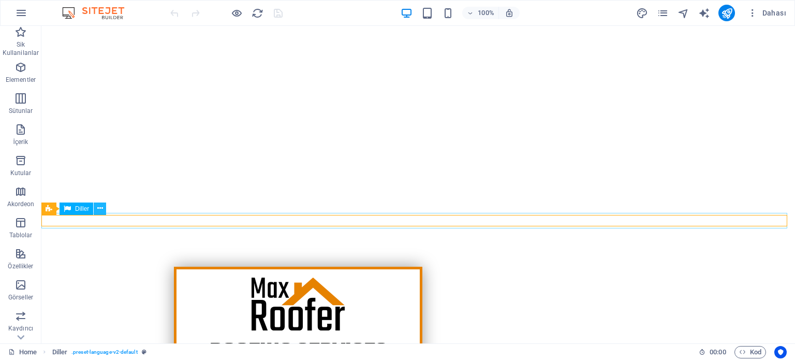
click at [99, 211] on icon at bounding box center [100, 208] width 6 height 11
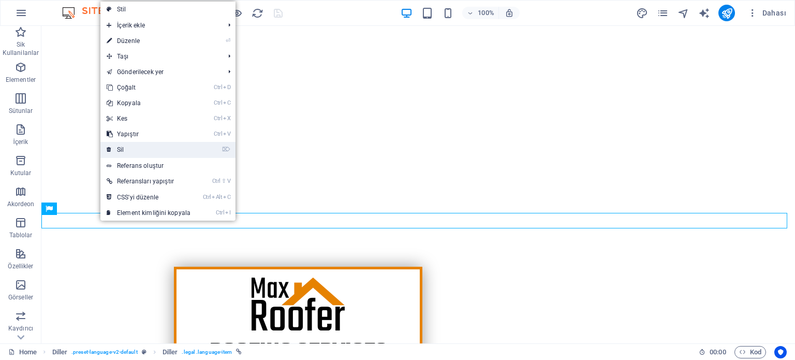
drag, startPoint x: 138, startPoint y: 146, endPoint x: 134, endPoint y: 137, distance: 9.3
click at [138, 146] on link "⌦ Sil" at bounding box center [148, 150] width 96 height 16
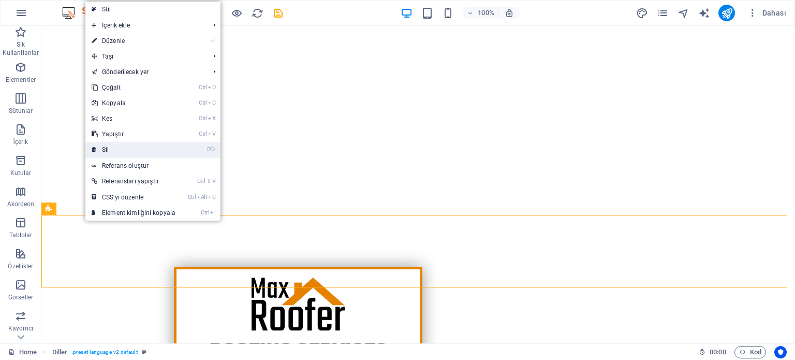
click at [117, 143] on link "⌦ Sil" at bounding box center [133, 150] width 96 height 16
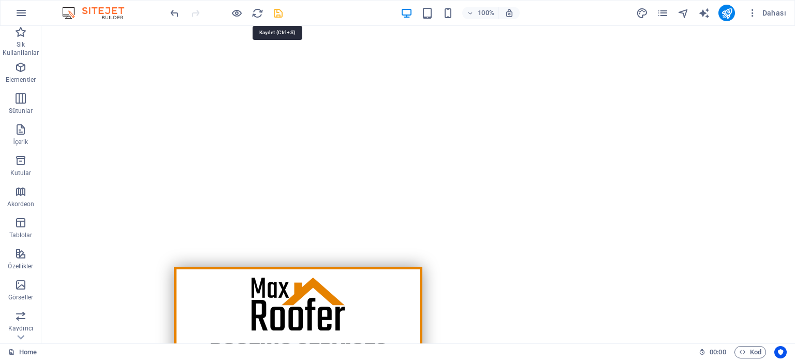
click at [278, 8] on icon "save" at bounding box center [278, 13] width 12 height 12
